Goal: Task Accomplishment & Management: Manage account settings

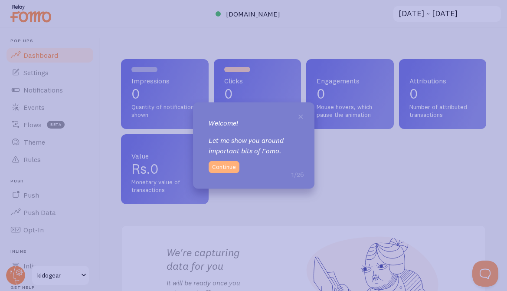
click at [226, 167] on button "Continue" at bounding box center [224, 166] width 31 height 12
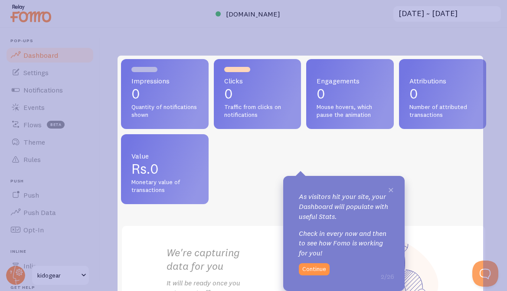
click at [391, 190] on span "×" at bounding box center [391, 189] width 7 height 13
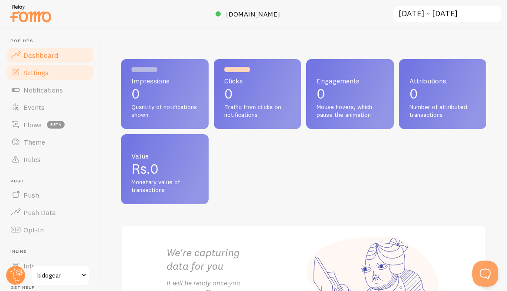
click at [43, 73] on span "Settings" at bounding box center [35, 72] width 25 height 9
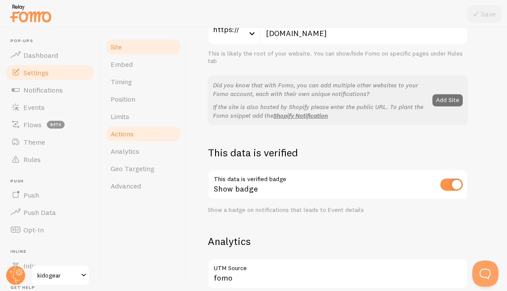
scroll to position [140, 0]
click at [451, 100] on button "Add Site" at bounding box center [447, 100] width 30 height 12
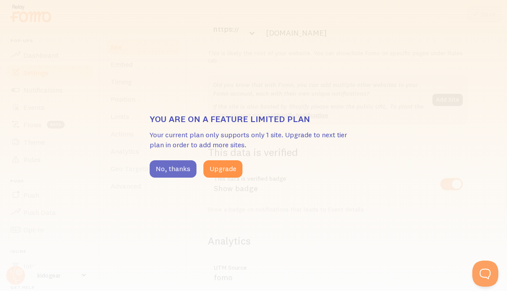
click at [182, 169] on button "No, thanks" at bounding box center [173, 168] width 47 height 17
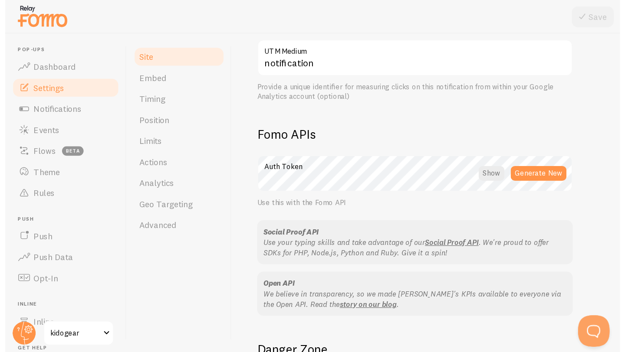
scroll to position [396, 0]
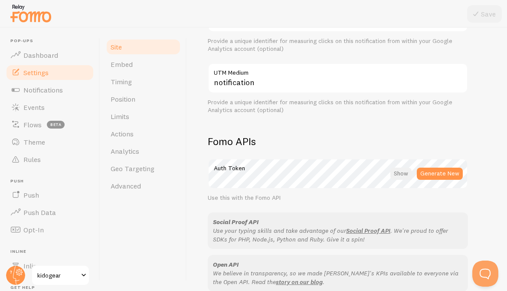
click at [407, 175] on div at bounding box center [400, 173] width 21 height 12
click at [403, 175] on div at bounding box center [401, 173] width 19 height 12
click at [46, 90] on span "Notifications" at bounding box center [42, 89] width 39 height 9
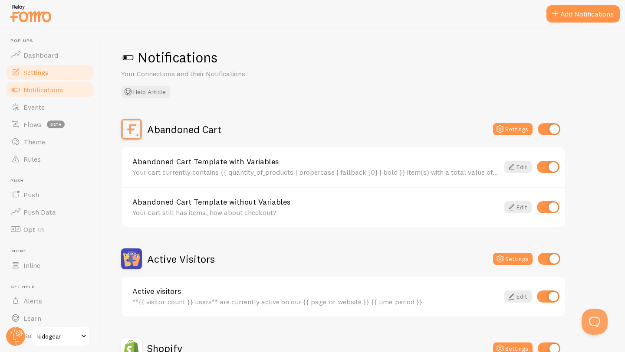
click at [48, 77] on link "Settings" at bounding box center [49, 72] width 89 height 17
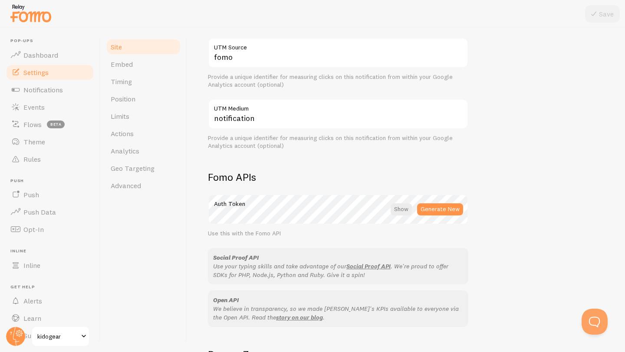
scroll to position [467, 0]
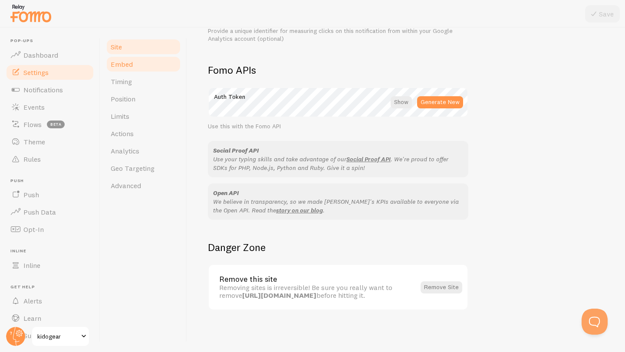
click at [118, 64] on span "Embed" at bounding box center [122, 64] width 22 height 9
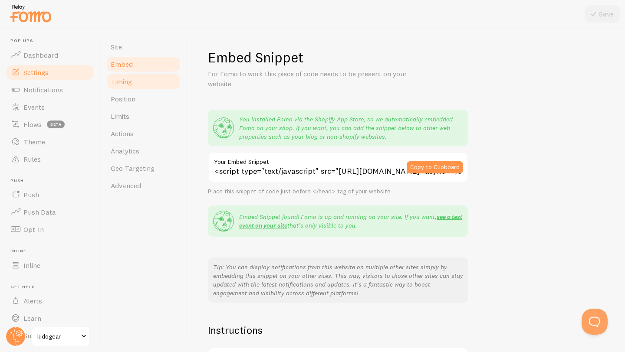
click at [137, 86] on link "Timing" at bounding box center [143, 81] width 76 height 17
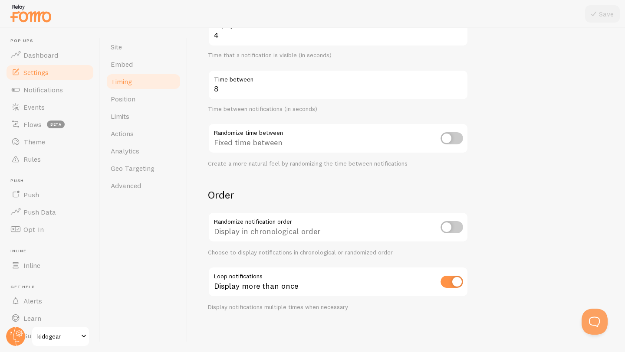
scroll to position [161, 0]
click at [454, 227] on input "checkbox" at bounding box center [451, 227] width 23 height 12
checkbox input "true"
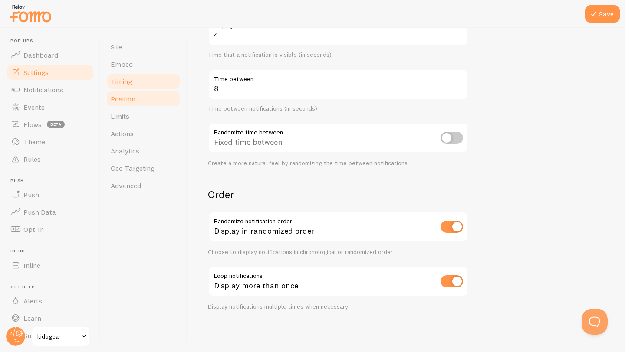
click at [137, 100] on link "Position" at bounding box center [143, 98] width 76 height 17
click at [126, 116] on span "Limits" at bounding box center [120, 116] width 19 height 9
click at [507, 17] on button "Save" at bounding box center [602, 13] width 35 height 17
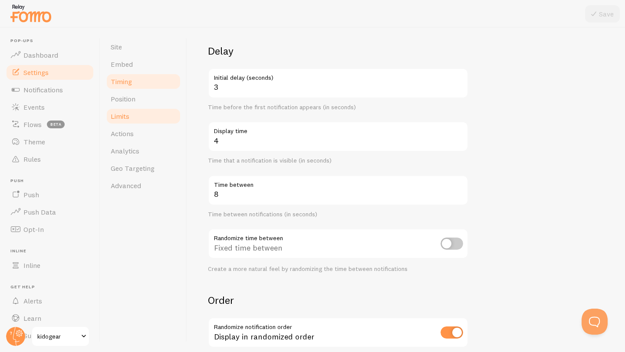
scroll to position [55, 0]
click at [119, 101] on span "Position" at bounding box center [123, 99] width 25 height 9
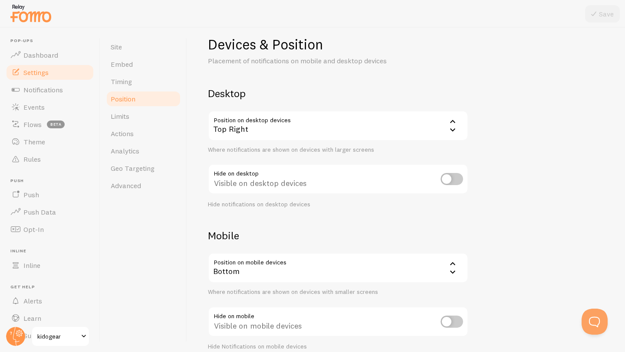
scroll to position [53, 0]
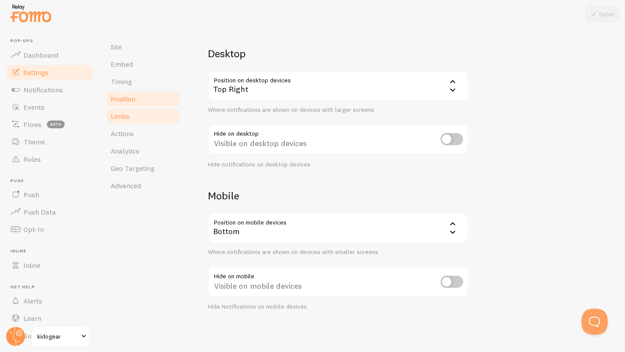
click at [123, 117] on span "Limits" at bounding box center [120, 116] width 19 height 9
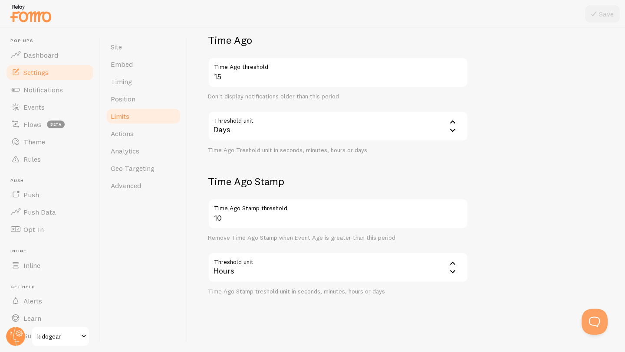
scroll to position [210, 0]
click at [127, 135] on span "Actions" at bounding box center [122, 133] width 23 height 9
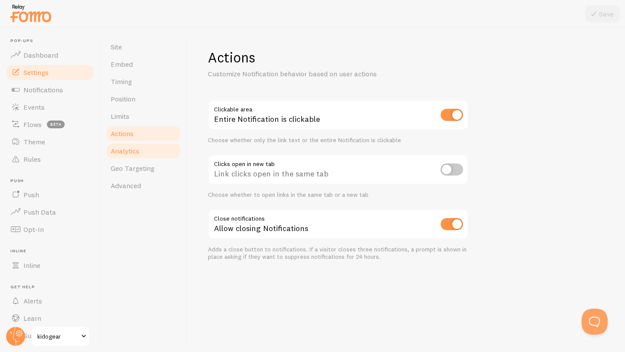
click at [128, 151] on span "Analytics" at bounding box center [125, 151] width 29 height 9
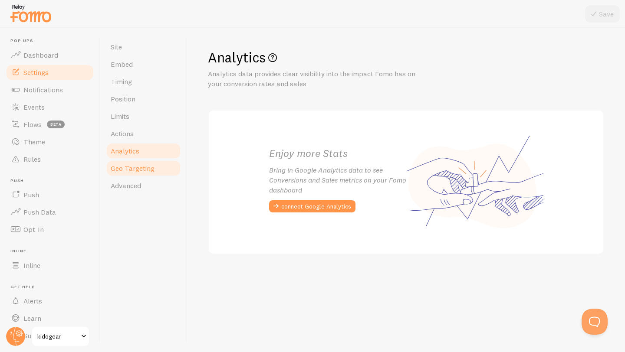
click at [146, 173] on link "Geo Targeting" at bounding box center [143, 168] width 76 height 17
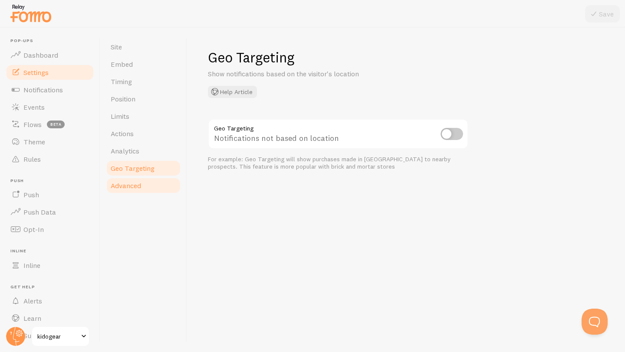
click at [134, 182] on span "Advanced" at bounding box center [126, 185] width 30 height 9
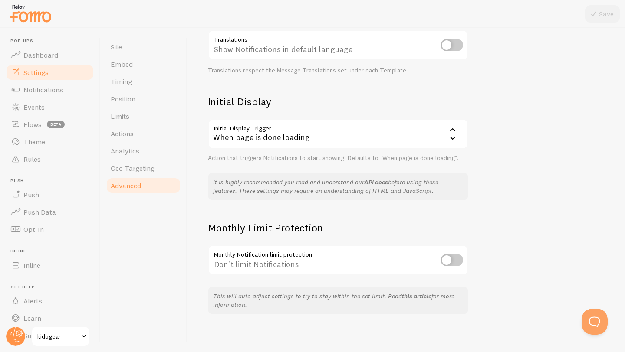
scroll to position [151, 0]
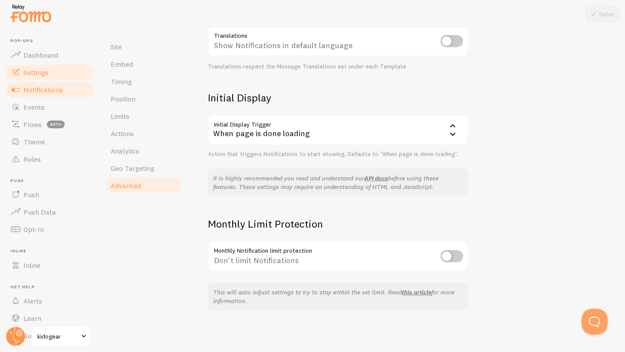
click at [47, 92] on span "Notifications" at bounding box center [42, 89] width 39 height 9
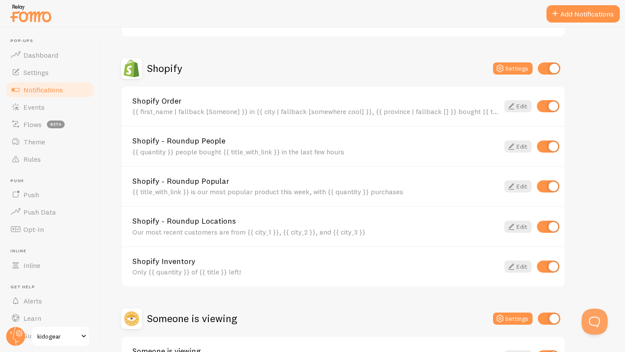
scroll to position [347, 0]
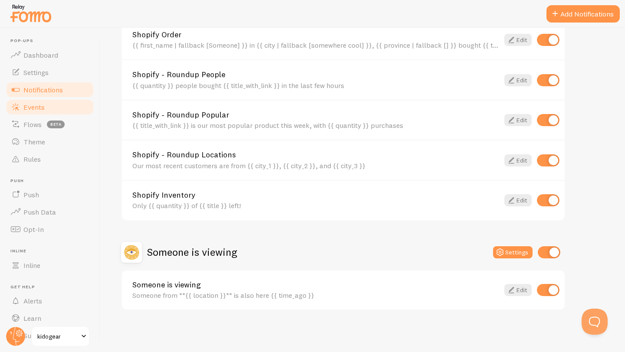
click at [50, 110] on link "Events" at bounding box center [49, 106] width 89 height 17
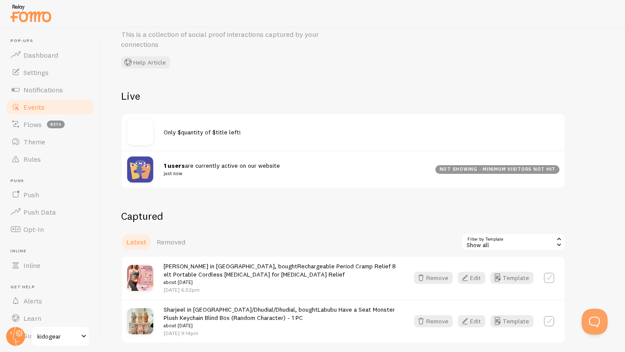
scroll to position [38, 0]
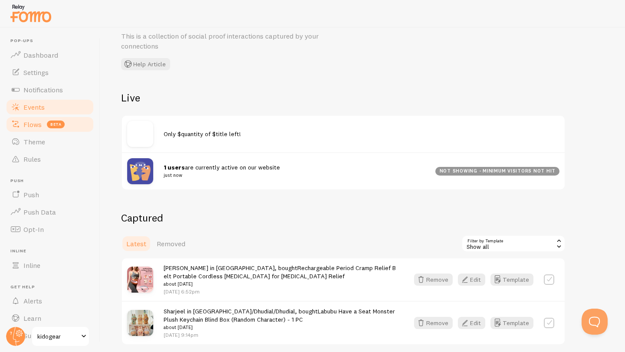
click at [30, 123] on span "Flows" at bounding box center [32, 124] width 18 height 9
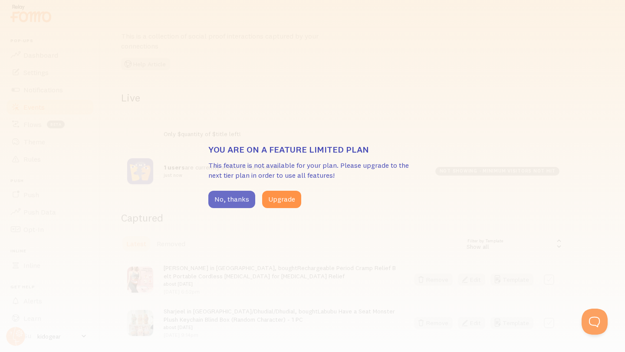
click at [237, 200] on button "No, thanks" at bounding box center [231, 199] width 47 height 17
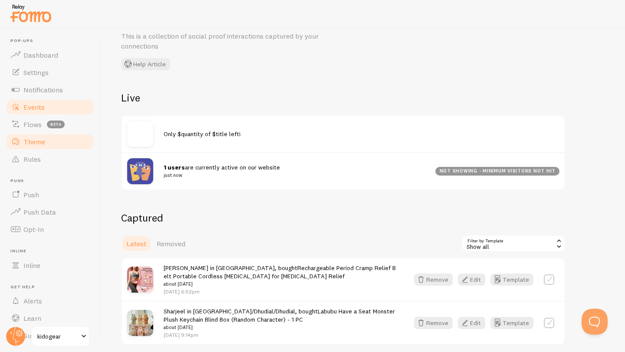
click at [56, 146] on link "Theme" at bounding box center [49, 141] width 89 height 17
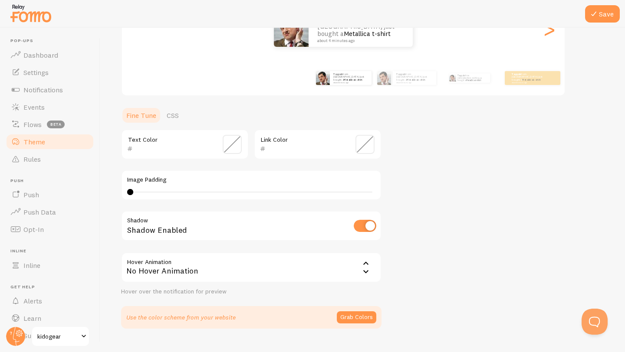
scroll to position [150, 0]
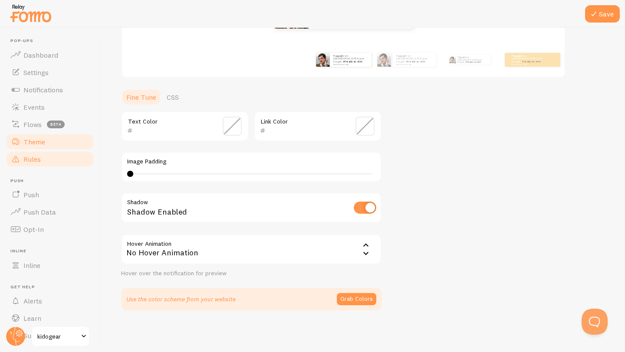
click at [45, 155] on link "Rules" at bounding box center [49, 158] width 89 height 17
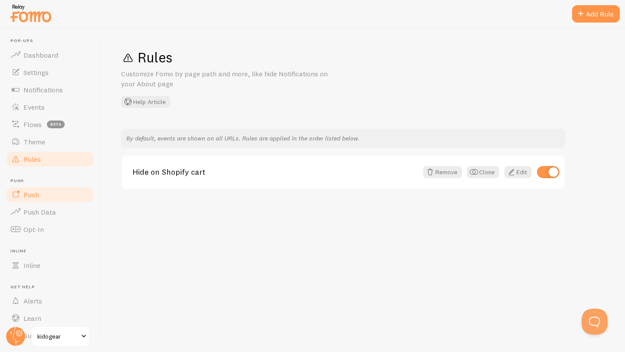
click at [58, 194] on link "Push" at bounding box center [49, 194] width 89 height 17
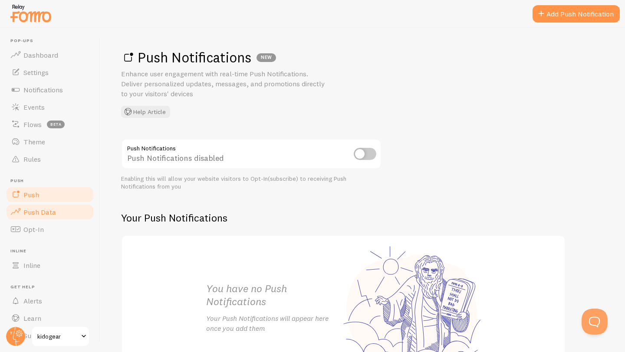
click at [41, 213] on span "Push Data" at bounding box center [39, 212] width 33 height 9
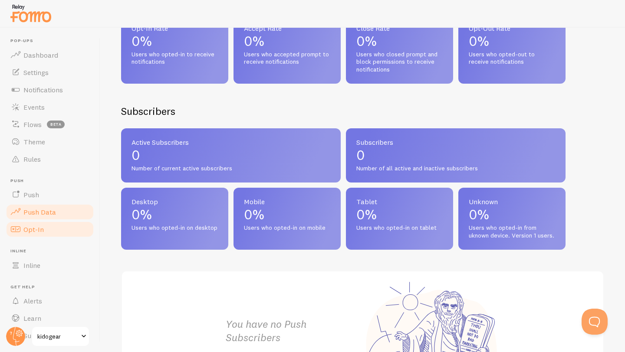
scroll to position [278, 0]
click at [29, 227] on span "Opt-In" at bounding box center [33, 229] width 20 height 9
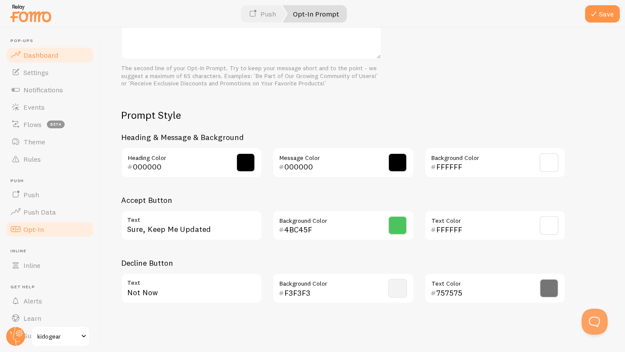
click at [42, 56] on span "Dashboard" at bounding box center [40, 55] width 35 height 9
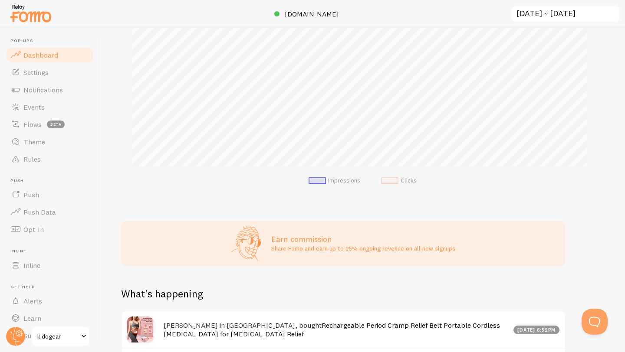
scroll to position [253, 0]
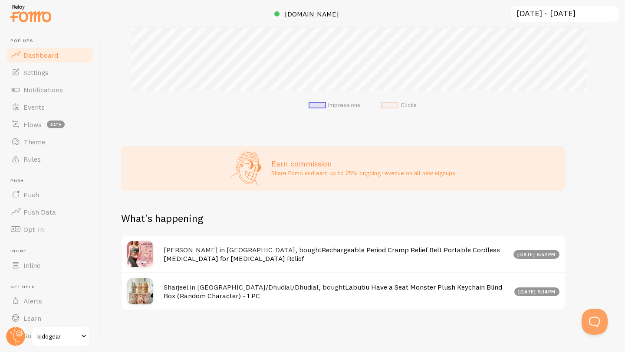
click at [180, 217] on h2 "What's happening" at bounding box center [162, 218] width 82 height 13
click at [34, 69] on span "Settings" at bounding box center [35, 72] width 25 height 9
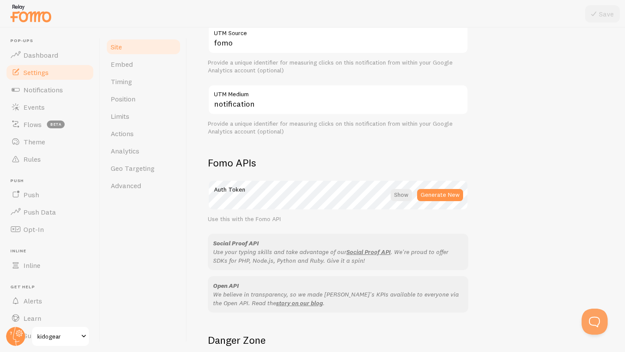
scroll to position [467, 0]
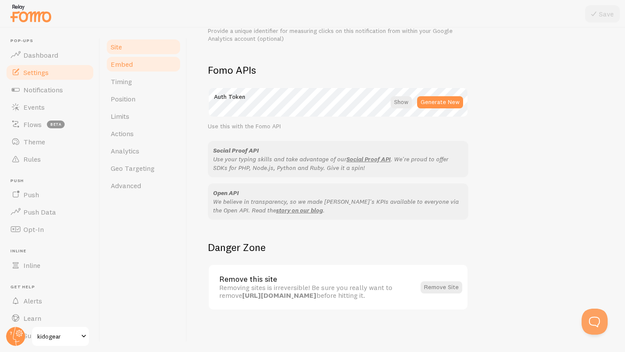
click at [121, 61] on span "Embed" at bounding box center [122, 64] width 22 height 9
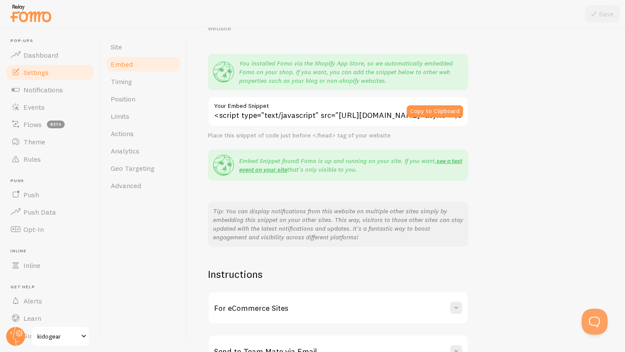
scroll to position [113, 0]
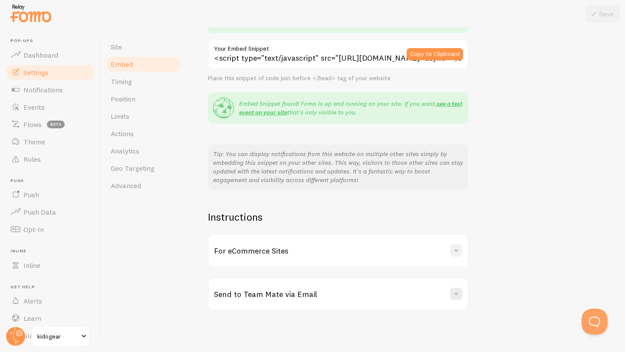
click at [455, 252] on span at bounding box center [455, 250] width 9 height 9
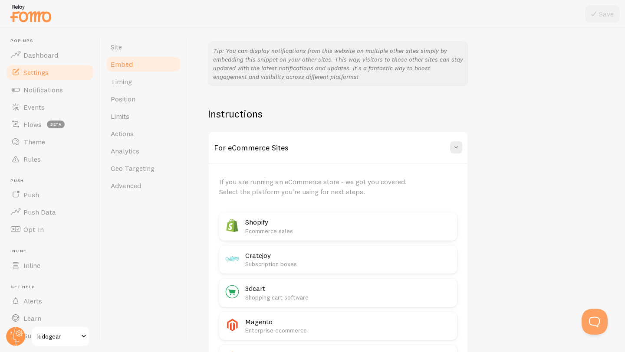
scroll to position [236, 0]
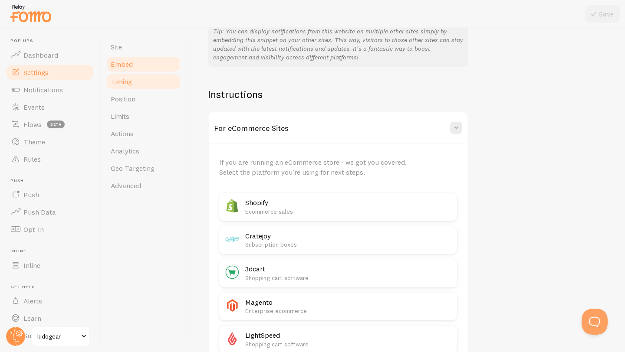
click at [131, 84] on span "Timing" at bounding box center [121, 81] width 21 height 9
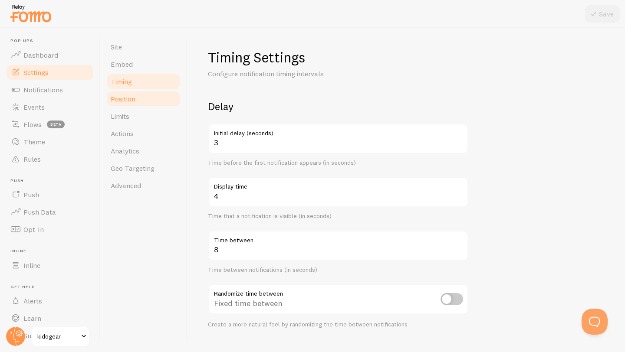
click at [129, 94] on link "Position" at bounding box center [143, 98] width 76 height 17
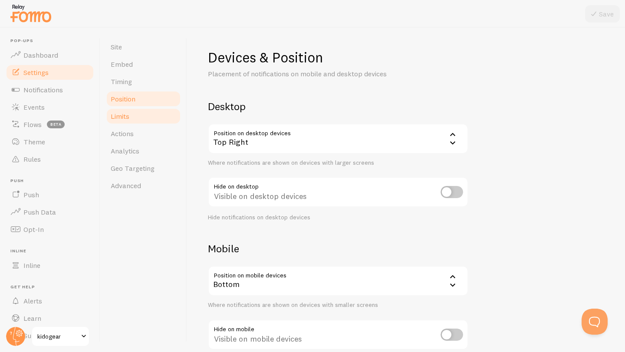
click at [134, 111] on link "Limits" at bounding box center [143, 116] width 76 height 17
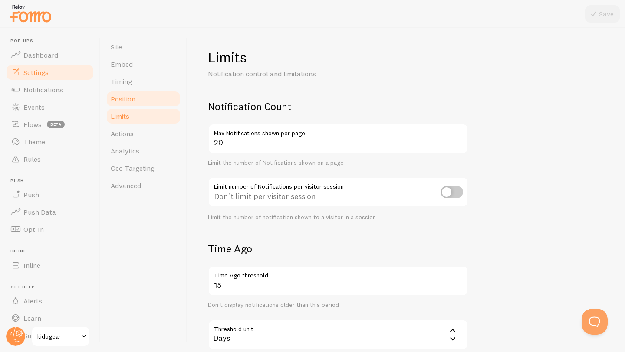
click at [136, 100] on link "Position" at bounding box center [143, 98] width 76 height 17
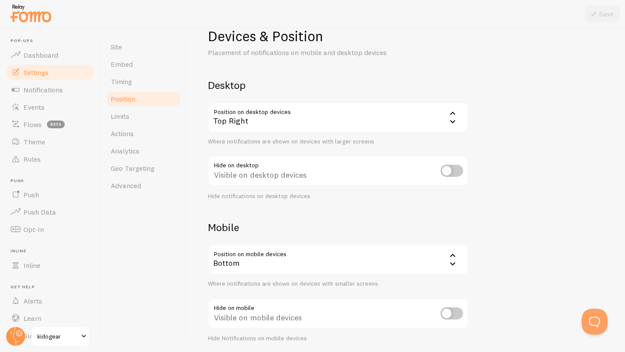
scroll to position [53, 0]
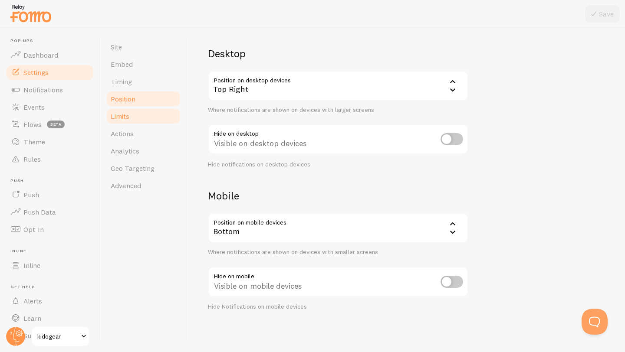
click at [137, 119] on link "Limits" at bounding box center [143, 116] width 76 height 17
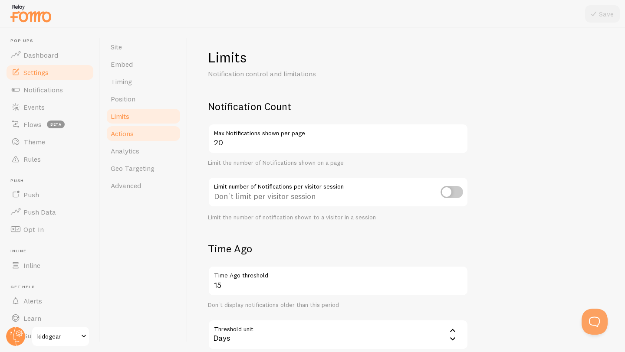
click at [138, 134] on link "Actions" at bounding box center [143, 133] width 76 height 17
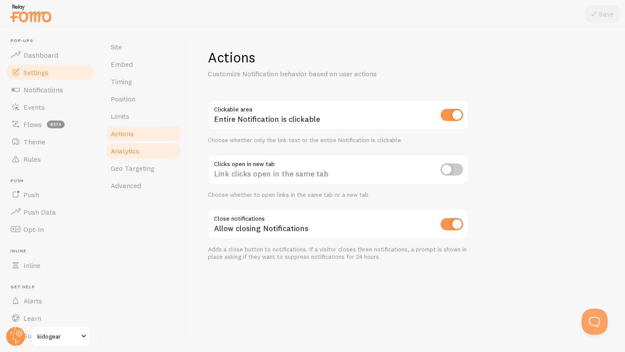
click at [141, 145] on link "Analytics" at bounding box center [143, 150] width 76 height 17
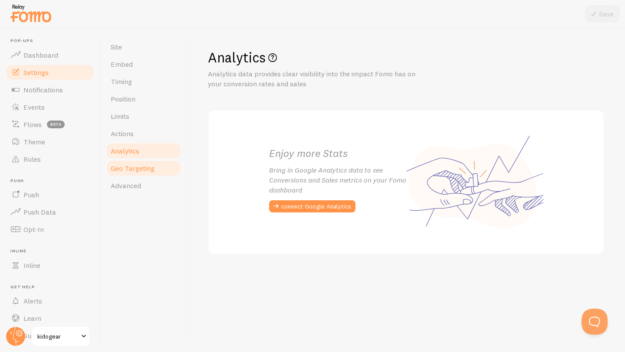
click at [143, 169] on span "Geo Targeting" at bounding box center [133, 168] width 44 height 9
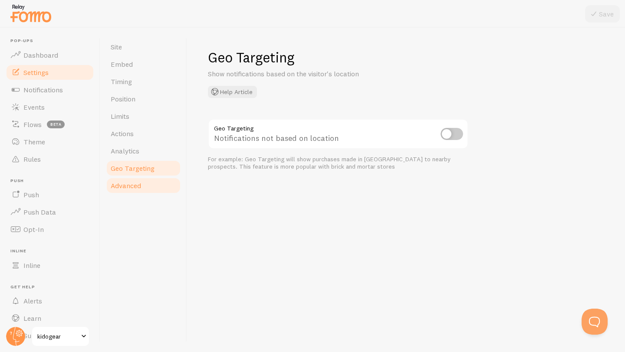
click at [133, 183] on span "Advanced" at bounding box center [126, 185] width 30 height 9
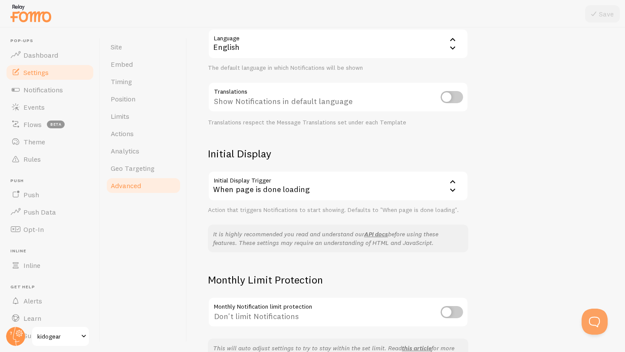
scroll to position [151, 0]
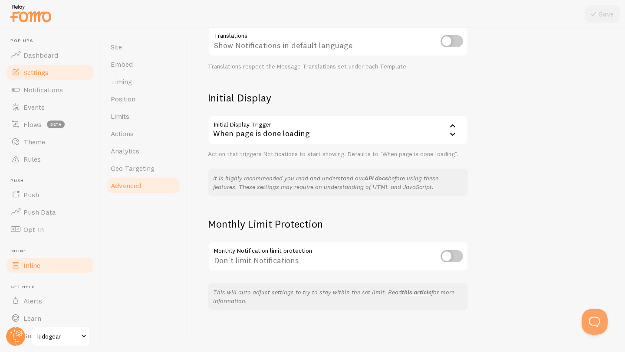
click at [46, 269] on link "Inline" at bounding box center [49, 265] width 89 height 17
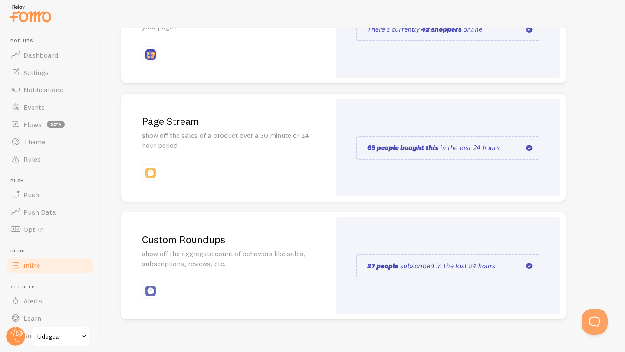
scroll to position [172, 0]
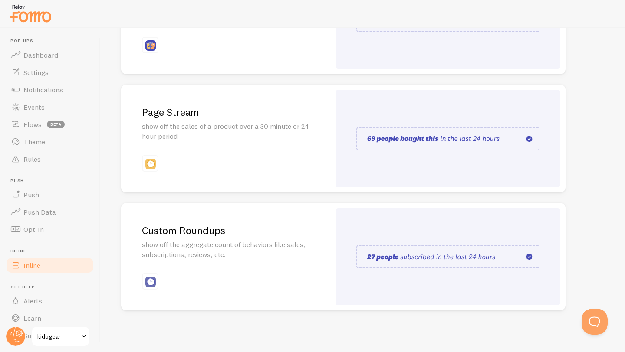
click at [81, 290] on span at bounding box center [83, 336] width 10 height 10
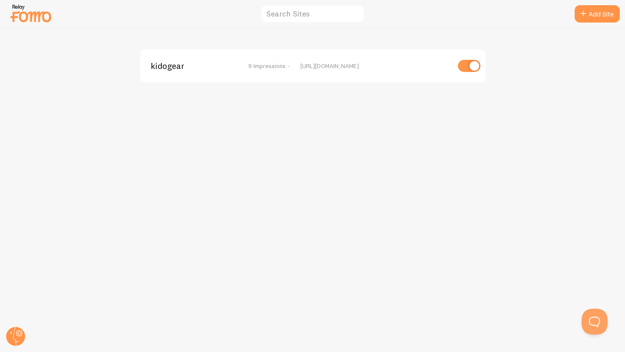
click at [31, 11] on img at bounding box center [30, 13] width 43 height 22
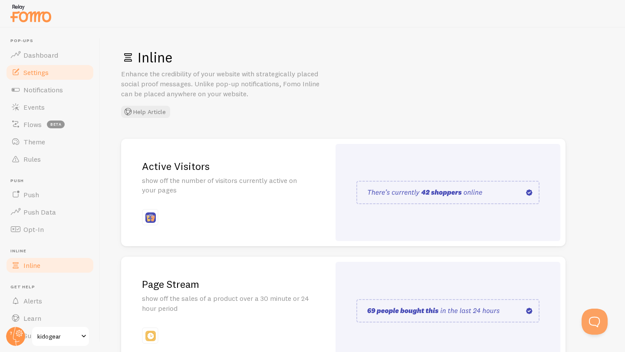
click at [41, 72] on span "Settings" at bounding box center [35, 72] width 25 height 9
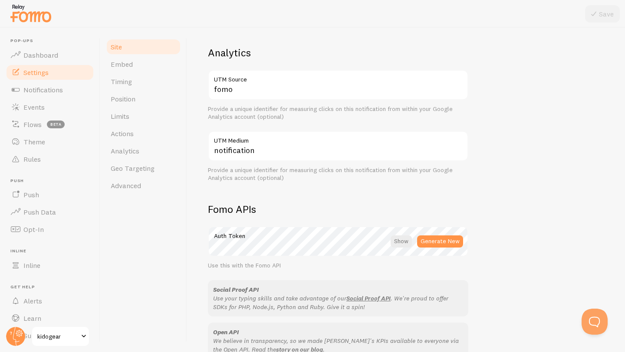
scroll to position [339, 0]
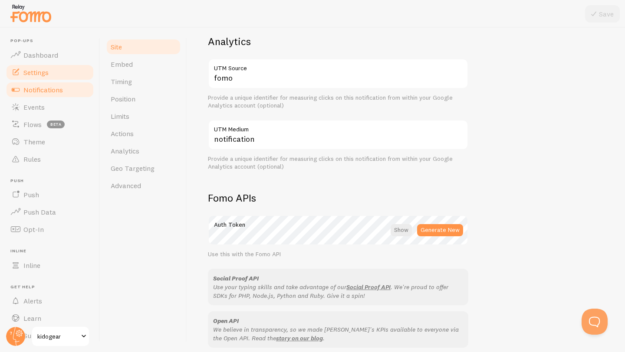
click at [40, 92] on span "Notifications" at bounding box center [42, 89] width 39 height 9
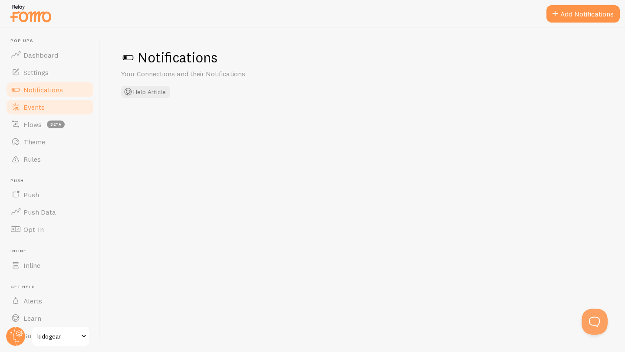
click at [33, 103] on span "Events" at bounding box center [33, 107] width 21 height 9
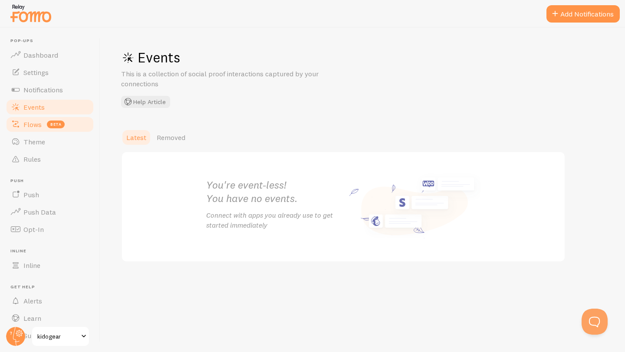
click at [32, 128] on span "Flows" at bounding box center [32, 124] width 18 height 9
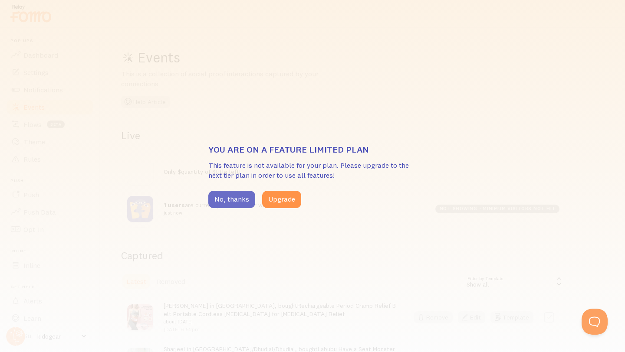
click at [233, 201] on button "No, thanks" at bounding box center [231, 199] width 47 height 17
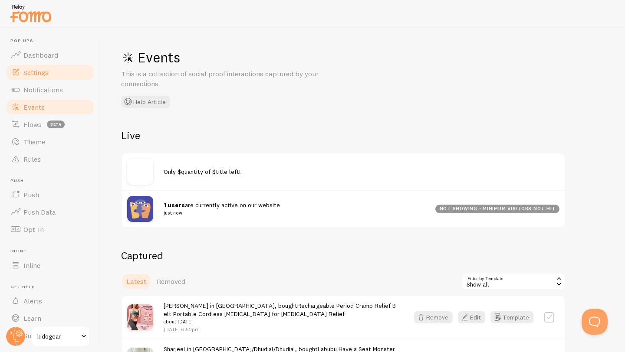
click at [35, 72] on span "Settings" at bounding box center [35, 72] width 25 height 9
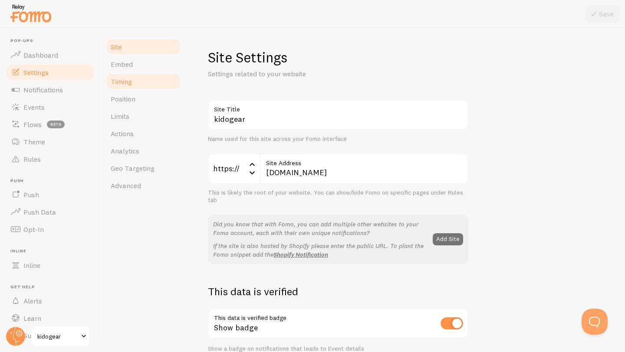
click at [128, 85] on span "Timing" at bounding box center [121, 81] width 21 height 9
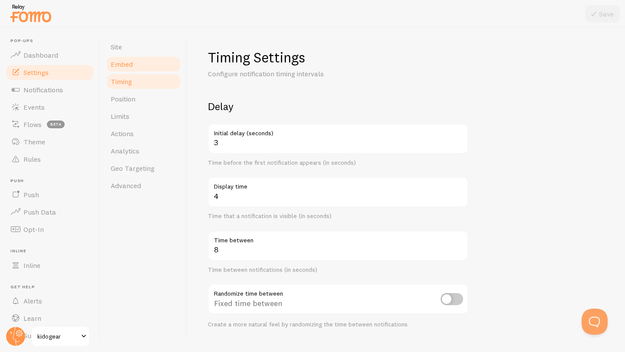
click at [121, 67] on span "Embed" at bounding box center [122, 64] width 22 height 9
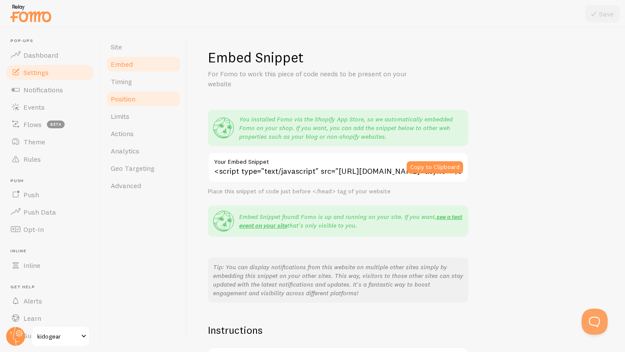
click at [134, 102] on span "Position" at bounding box center [123, 99] width 25 height 9
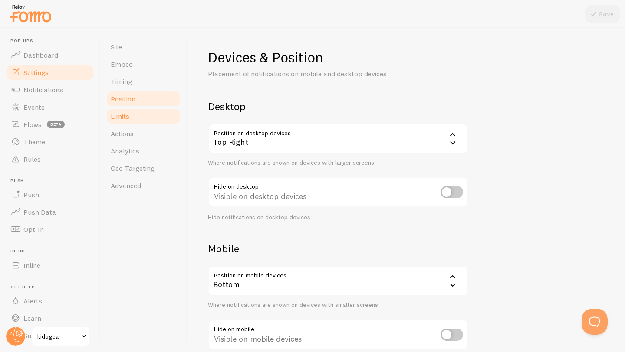
click at [135, 113] on link "Limits" at bounding box center [143, 116] width 76 height 17
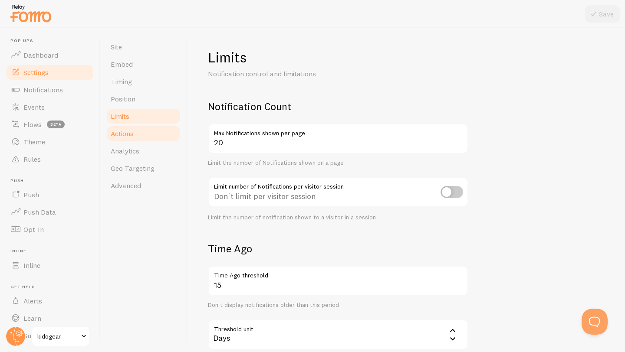
click at [131, 132] on span "Actions" at bounding box center [122, 133] width 23 height 9
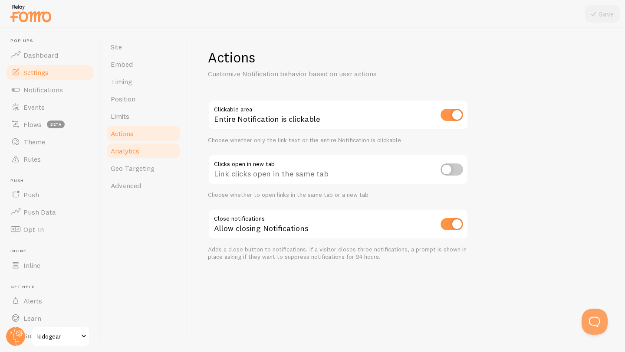
click at [127, 153] on span "Analytics" at bounding box center [125, 151] width 29 height 9
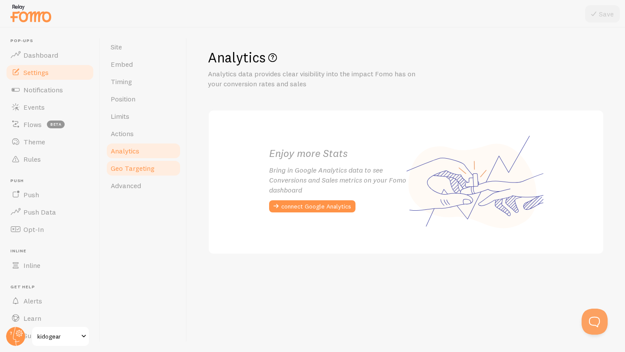
click at [134, 166] on span "Geo Targeting" at bounding box center [133, 168] width 44 height 9
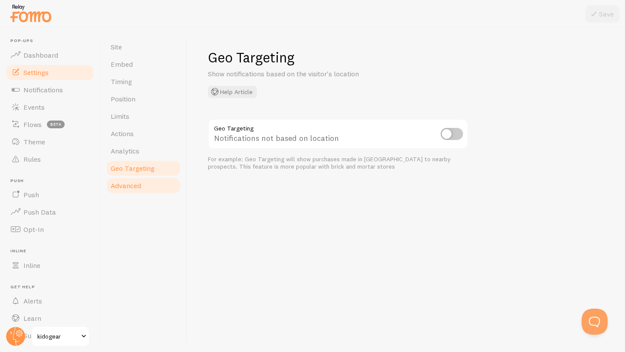
click at [135, 186] on span "Advanced" at bounding box center [126, 185] width 30 height 9
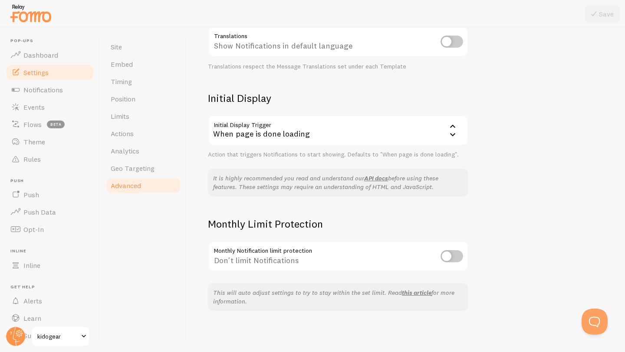
scroll to position [151, 0]
click at [37, 128] on span "Flows" at bounding box center [32, 124] width 18 height 9
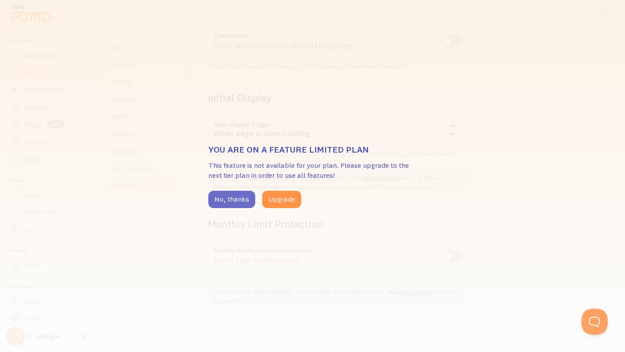
click at [220, 200] on button "No, thanks" at bounding box center [231, 199] width 47 height 17
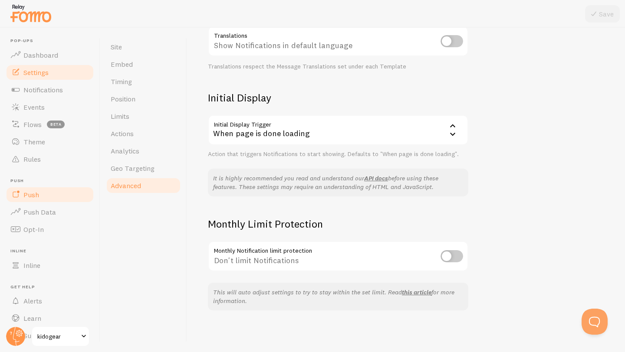
click at [38, 198] on span "Push" at bounding box center [31, 194] width 16 height 9
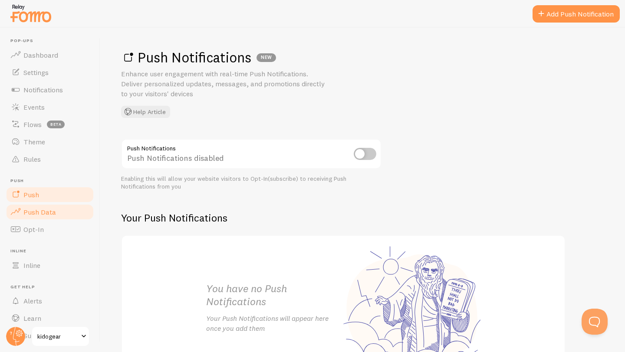
click at [44, 212] on span "Push Data" at bounding box center [39, 212] width 33 height 9
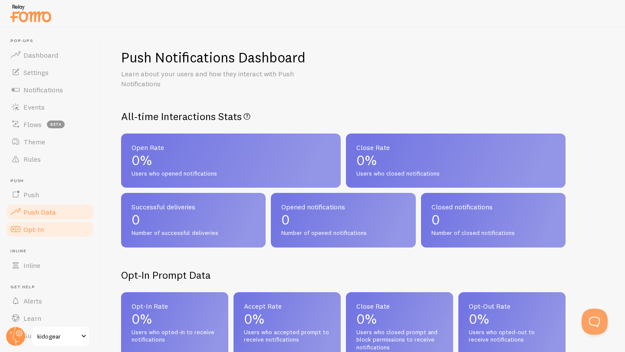
click at [30, 227] on span "Opt-In" at bounding box center [33, 229] width 20 height 9
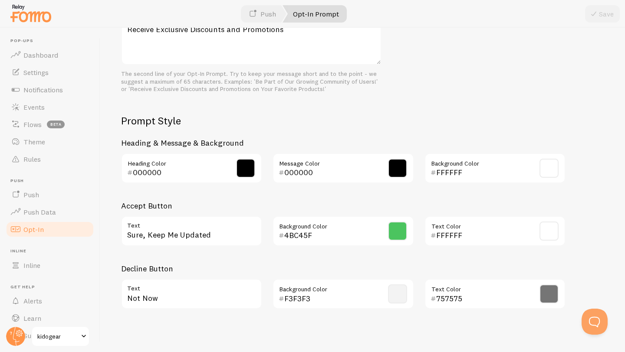
scroll to position [358, 0]
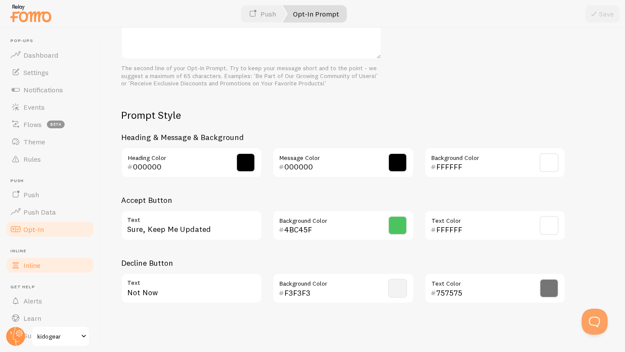
click at [47, 265] on link "Inline" at bounding box center [49, 265] width 89 height 17
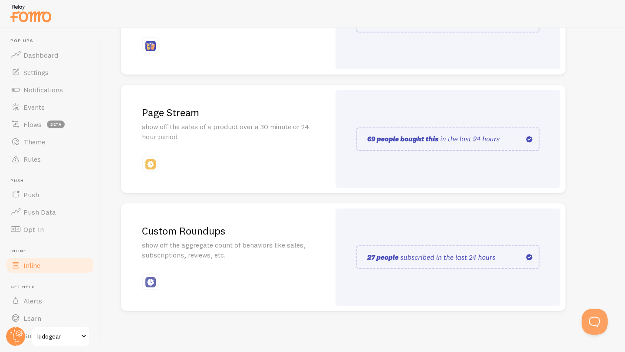
scroll to position [172, 0]
click at [156, 54] on div "Active Visitors show off the number of visitors currently active on your pages" at bounding box center [225, 21] width 209 height 108
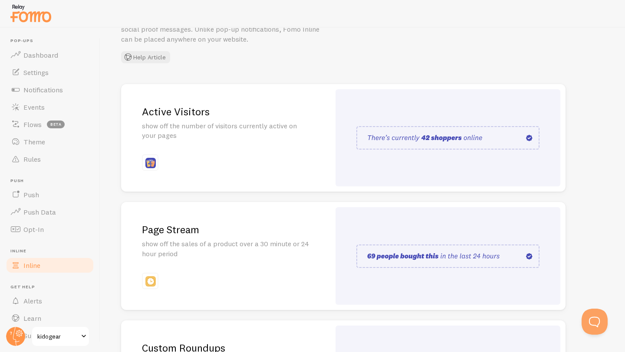
scroll to position [6, 0]
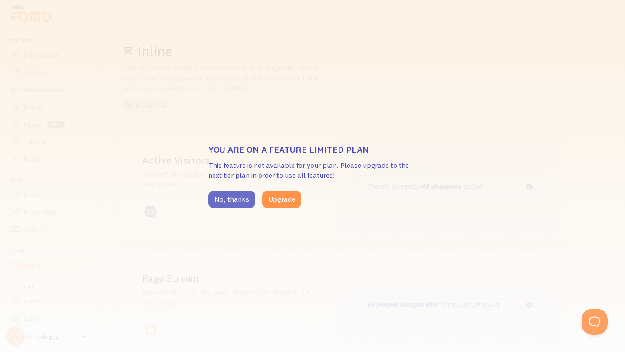
click at [241, 199] on button "No, thanks" at bounding box center [231, 199] width 47 height 17
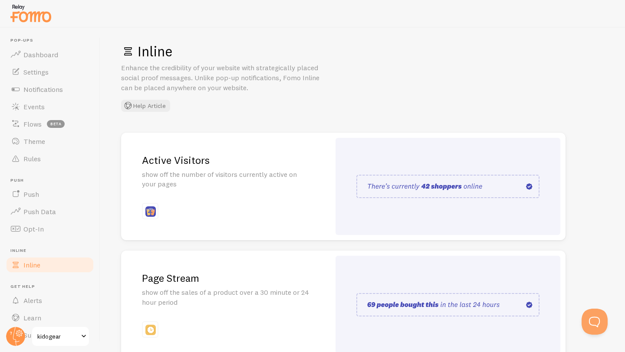
scroll to position [0, 0]
click at [33, 111] on span "Events" at bounding box center [33, 107] width 21 height 9
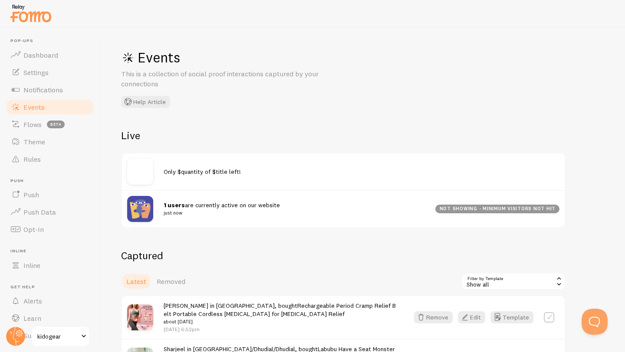
click at [476, 211] on div "not showing - minimum visitors not hit" at bounding box center [497, 209] width 124 height 9
click at [37, 91] on span "Notifications" at bounding box center [42, 89] width 39 height 9
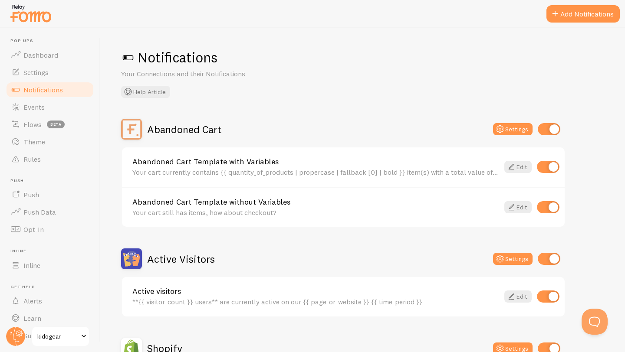
click at [507, 259] on input "checkbox" at bounding box center [548, 259] width 23 height 12
checkbox input "false"
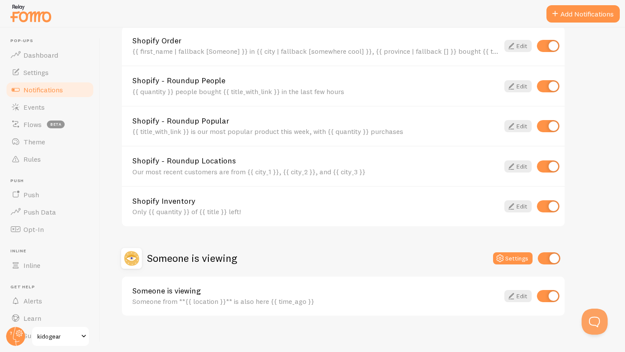
scroll to position [347, 0]
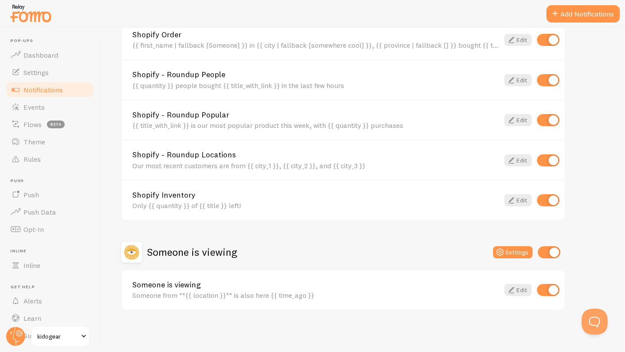
click at [507, 289] on input "checkbox" at bounding box center [547, 290] width 23 height 12
checkbox input "false"
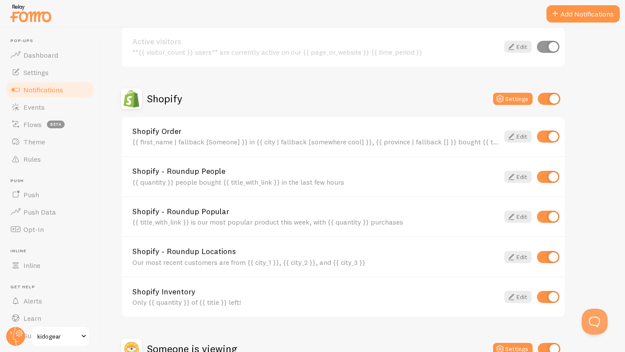
scroll to position [250, 0]
click at [146, 196] on div "Shopify - Roundup Popular {{ title_with_link }} is our most popular product thi…" at bounding box center [343, 216] width 442 height 40
click at [507, 175] on link "Edit" at bounding box center [517, 176] width 27 height 12
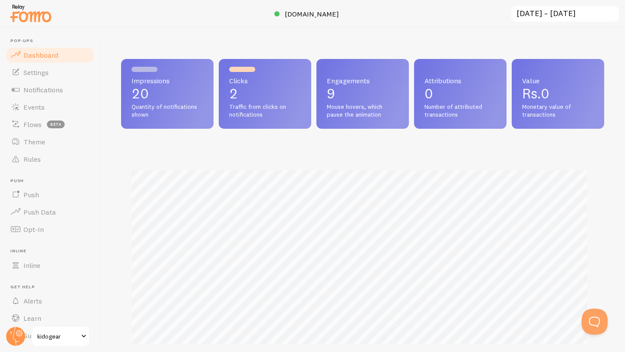
scroll to position [228, 476]
click at [85, 334] on span at bounding box center [83, 336] width 10 height 10
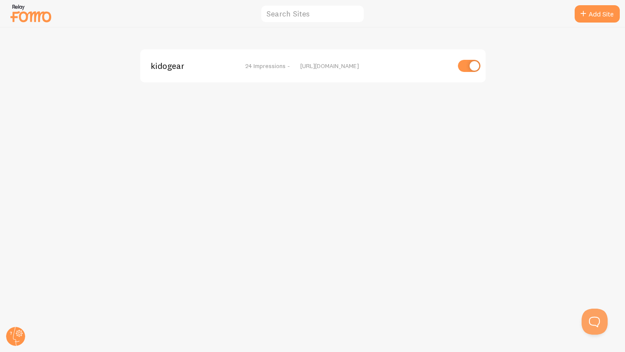
click at [471, 64] on input "checkbox" at bounding box center [469, 66] width 23 height 12
checkbox input "false"
